Goal: Browse casually

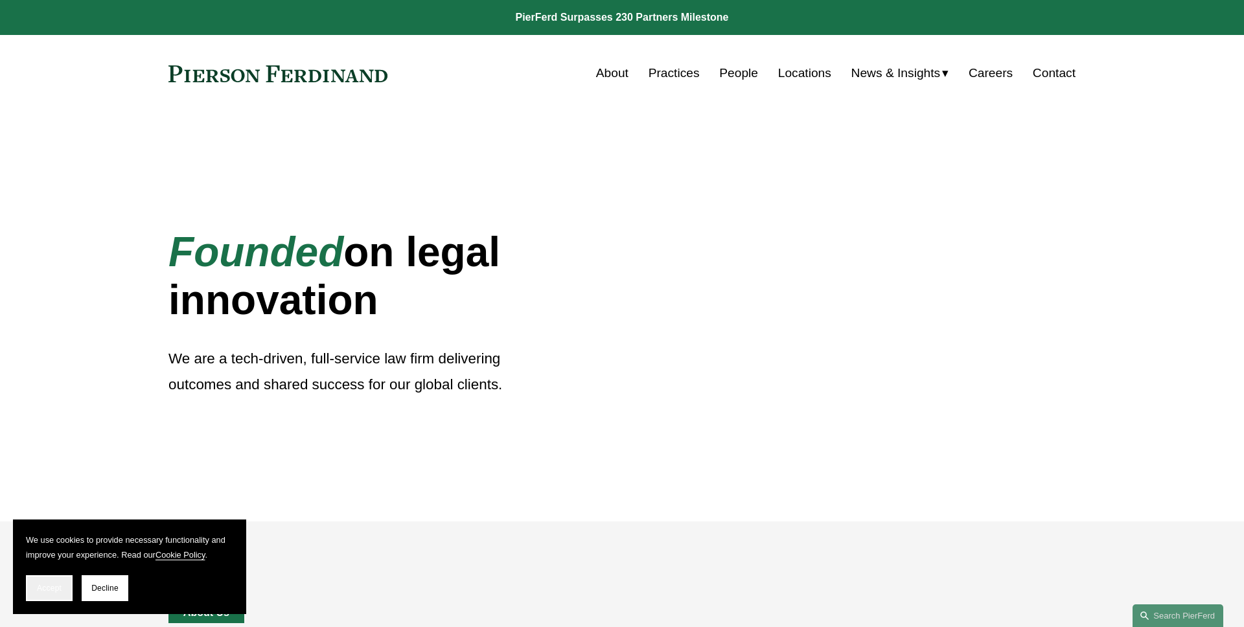
click at [42, 591] on span "Accept" at bounding box center [49, 588] width 25 height 9
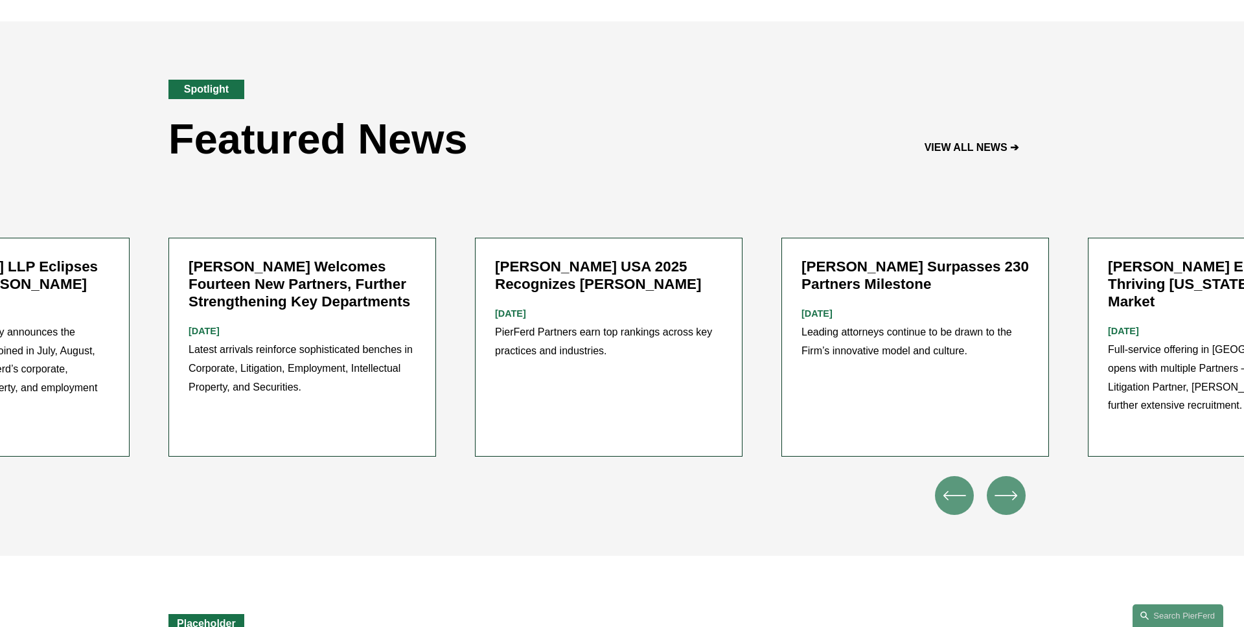
scroll to position [1622, 0]
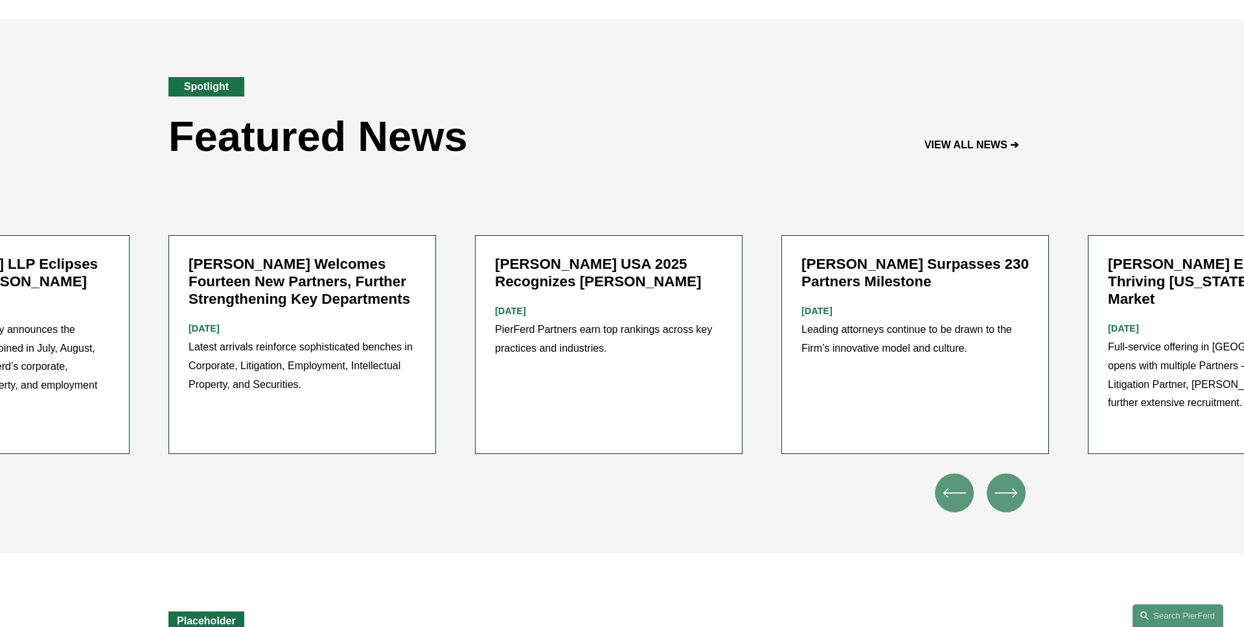
click at [1007, 483] on icon "\a \a \a Next\a \a" at bounding box center [1006, 493] width 23 height 23
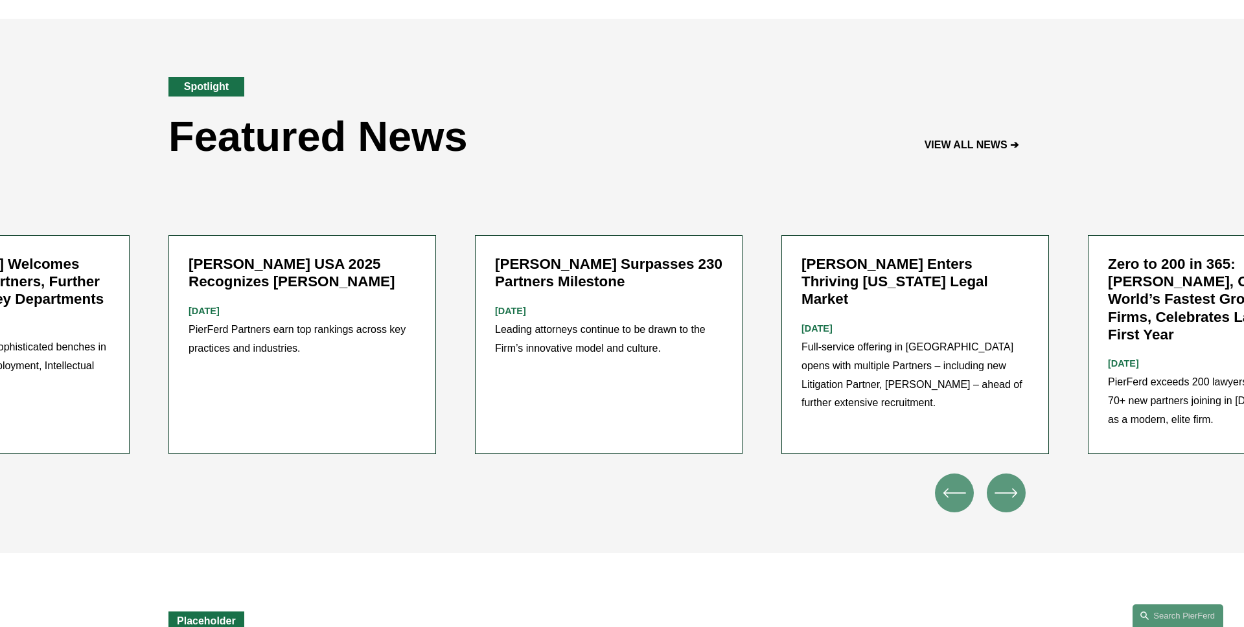
click at [1007, 483] on icon "\a \a \a Next\a \a" at bounding box center [1006, 493] width 23 height 23
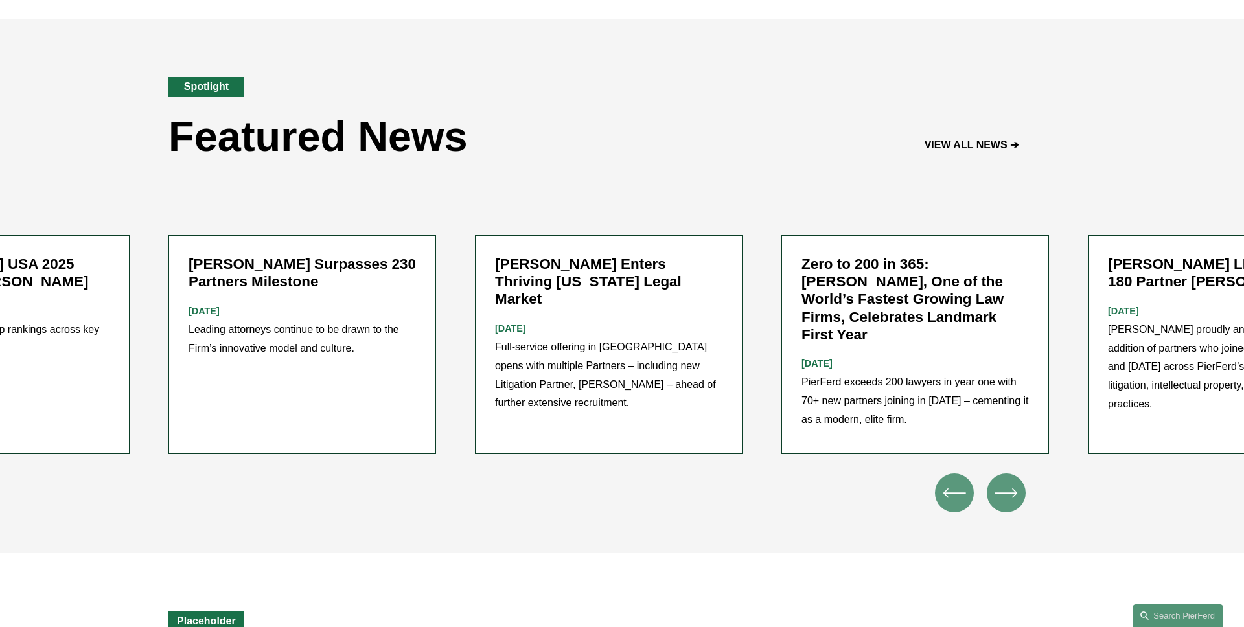
click at [1007, 483] on icon "\a \a \a Next\a \a" at bounding box center [1006, 493] width 23 height 23
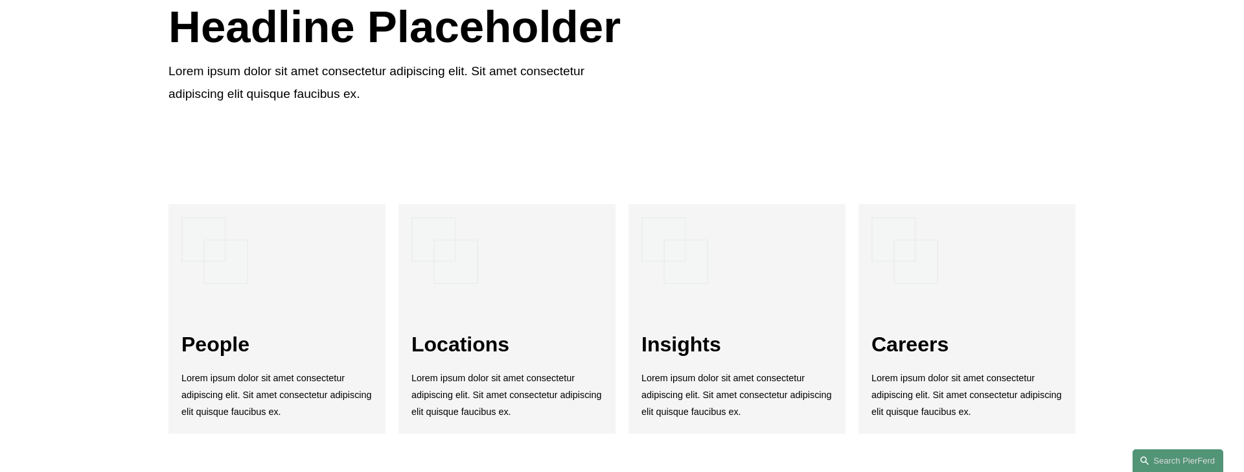
scroll to position [2293, 0]
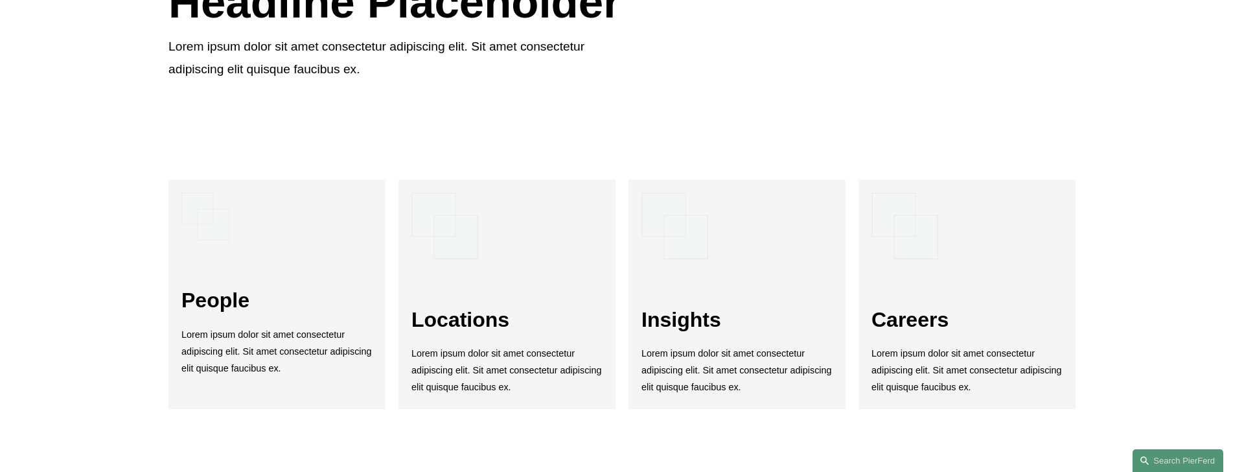
click at [101, 257] on div "People Lorem ipsum dolor sit amet consectetur adipiscing elit. Sit amet consect…" at bounding box center [622, 294] width 1244 height 394
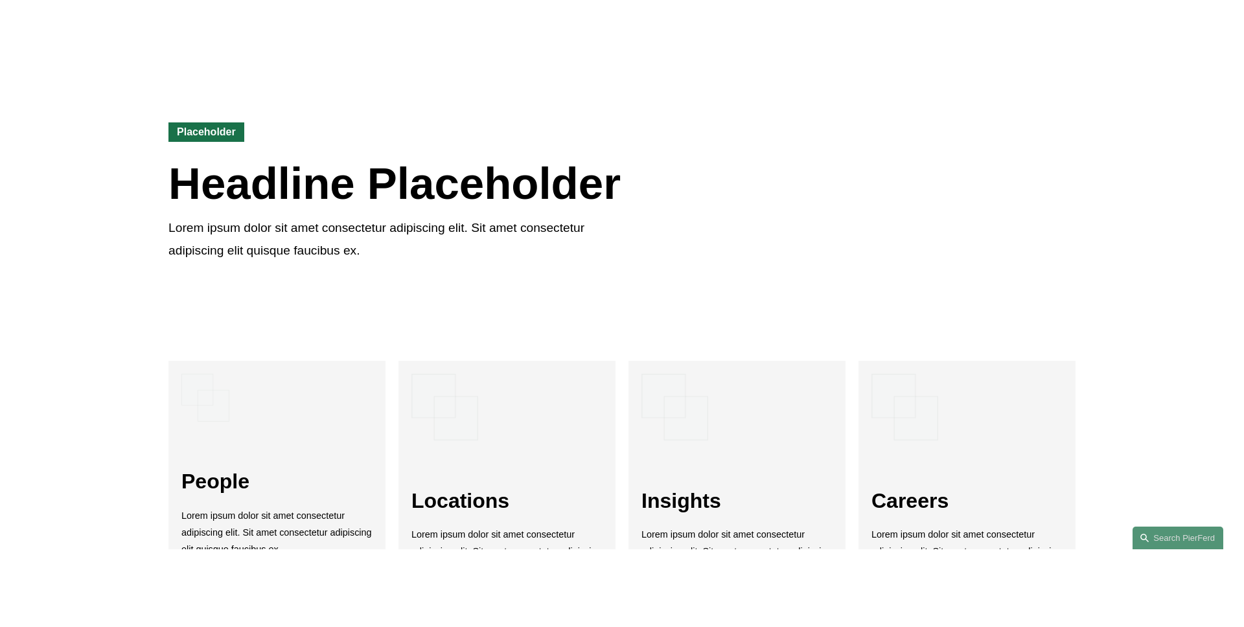
scroll to position [2307, 0]
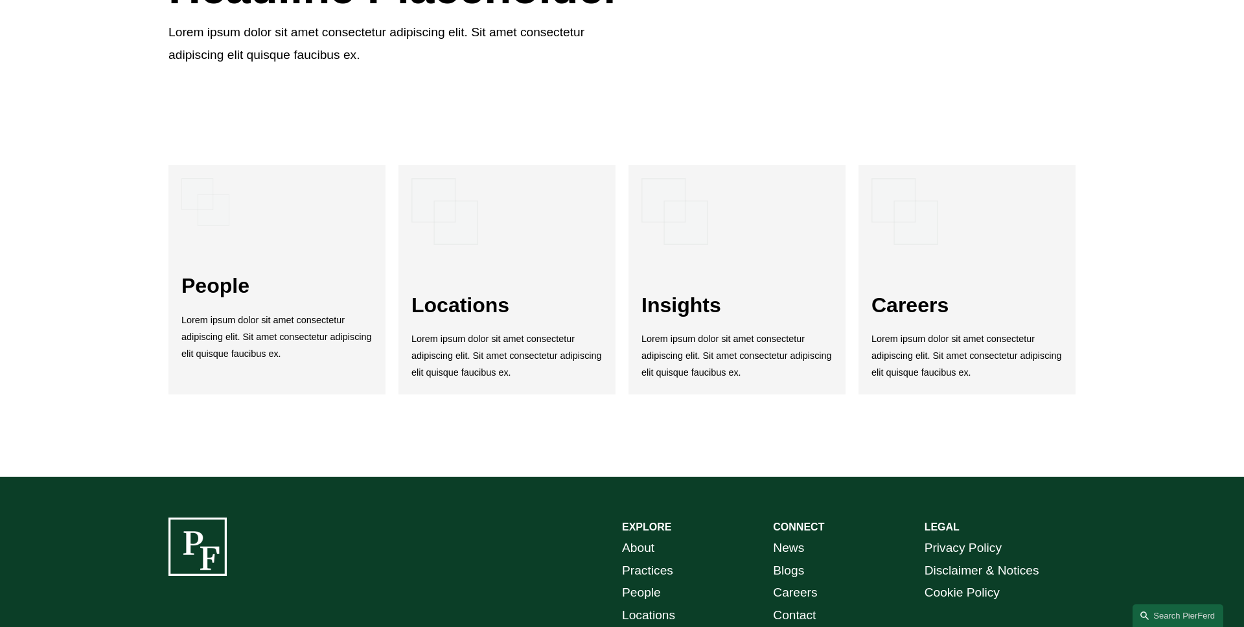
click at [1132, 320] on div "People Lorem ipsum dolor sit amet consectetur adipiscing elit. Sit amet consect…" at bounding box center [622, 280] width 1244 height 394
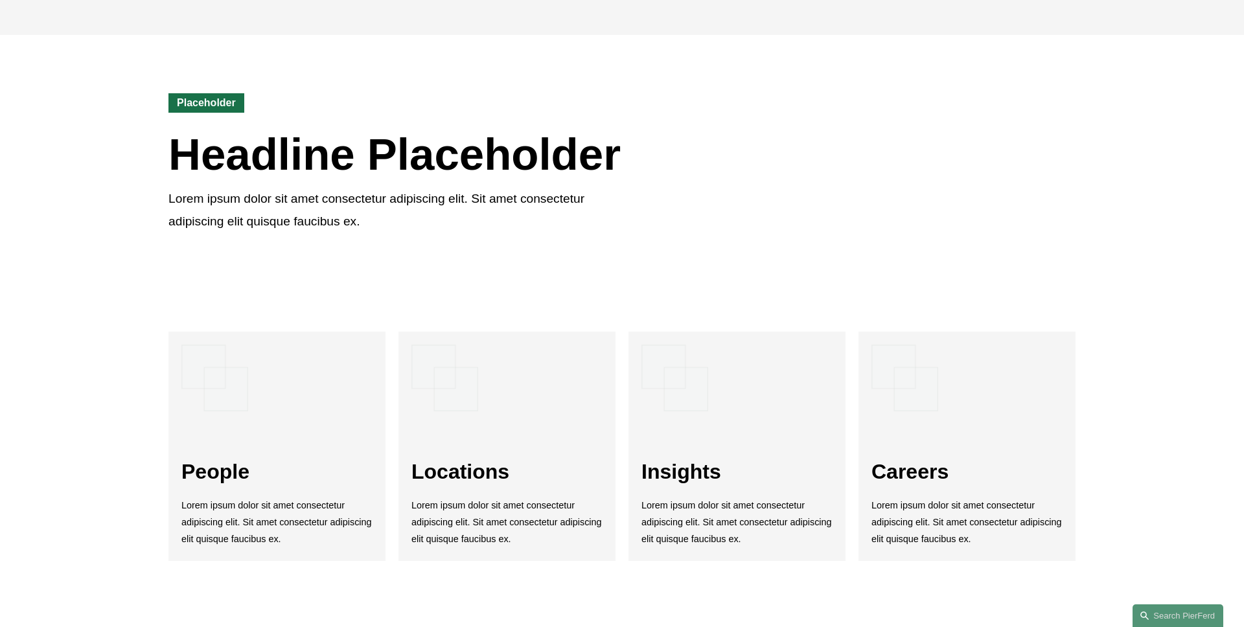
scroll to position [2183, 0]
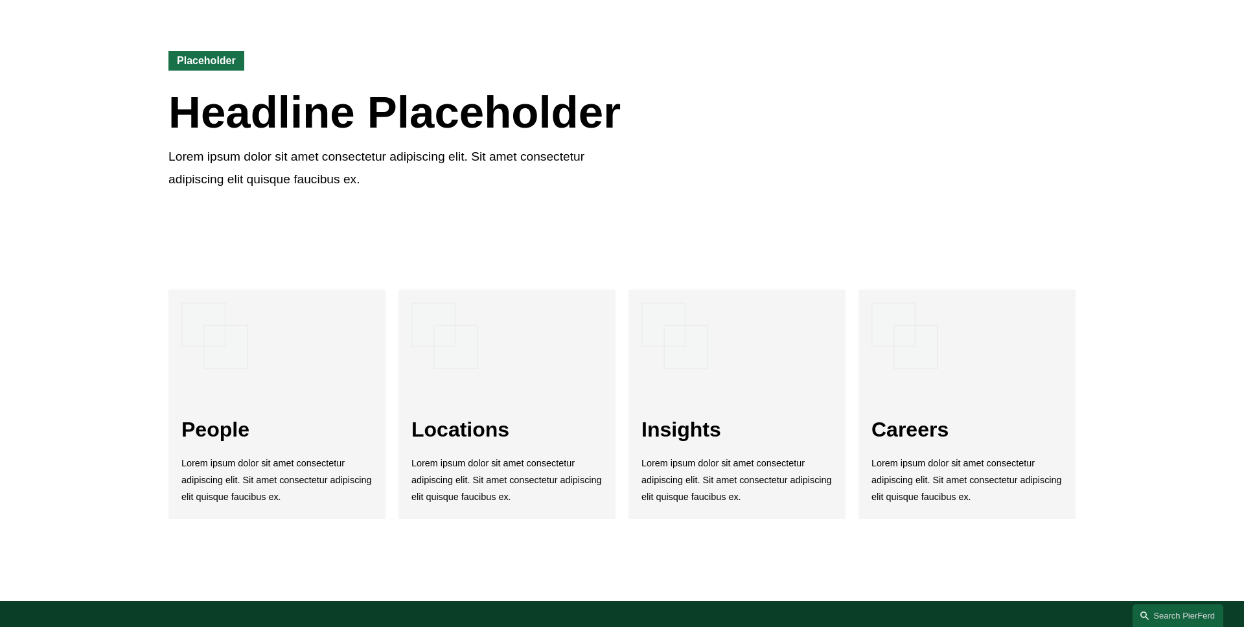
click at [128, 292] on div "People Lorem ipsum dolor sit amet consectetur adipiscing elit. Sit amet consect…" at bounding box center [622, 404] width 1244 height 394
